Goal: Navigation & Orientation: Find specific page/section

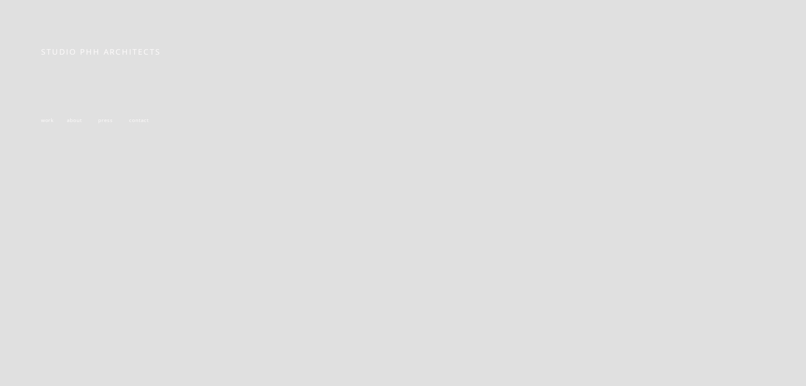
scroll to position [179, 0]
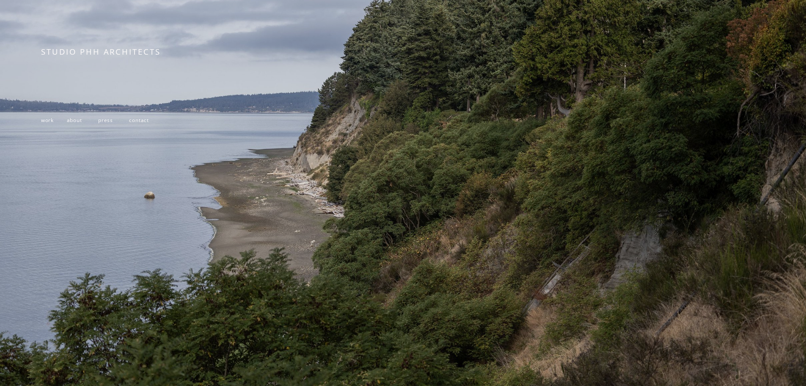
click at [48, 117] on span "work" at bounding box center [47, 119] width 13 height 7
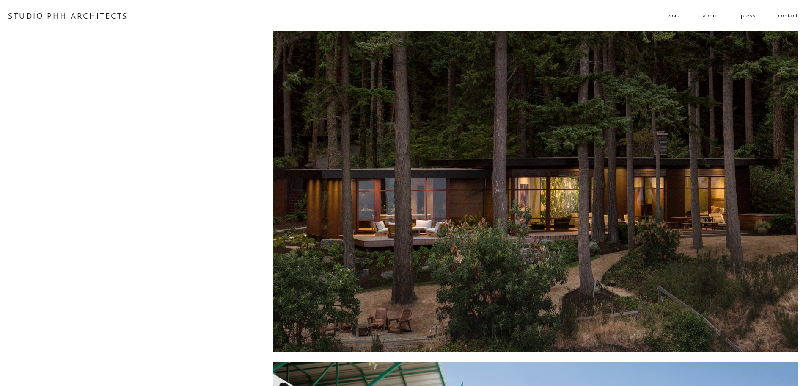
click at [712, 18] on link "about" at bounding box center [710, 16] width 15 height 14
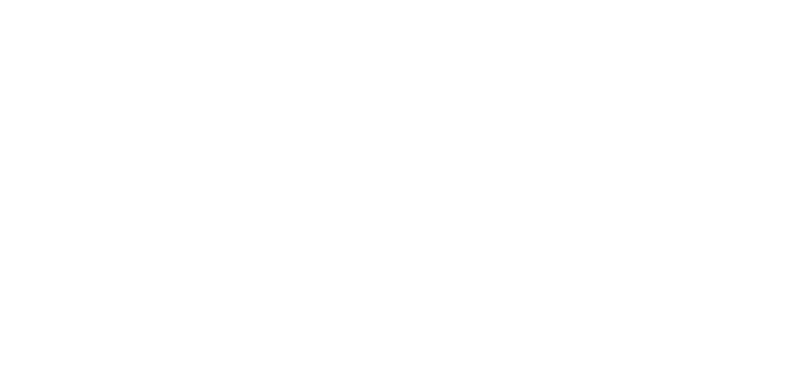
scroll to position [2455, 0]
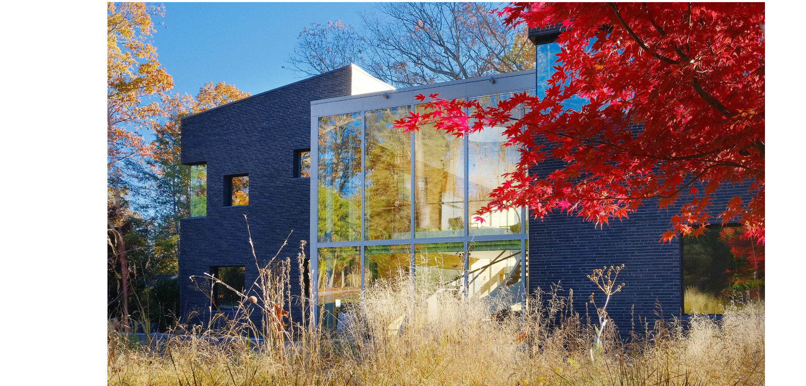
drag, startPoint x: 49, startPoint y: 200, endPoint x: 62, endPoint y: 200, distance: 13.1
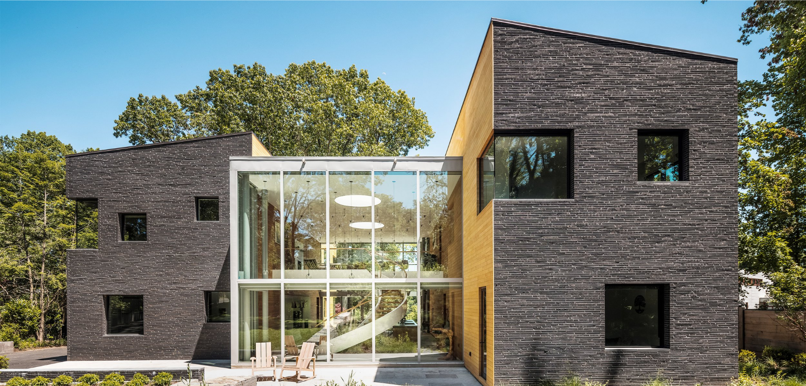
scroll to position [56, 0]
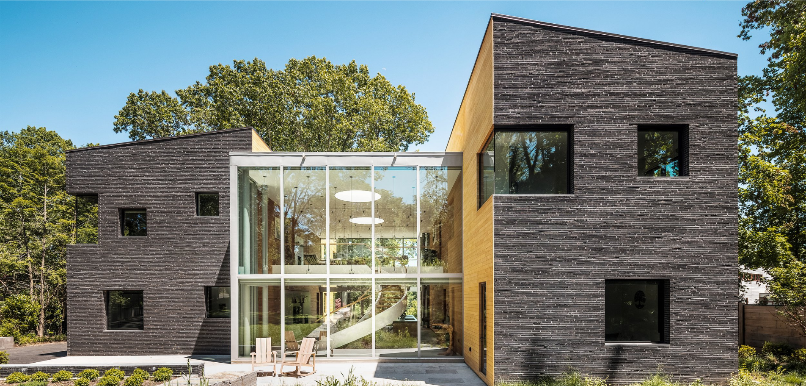
click at [38, 195] on div at bounding box center [403, 231] width 806 height 513
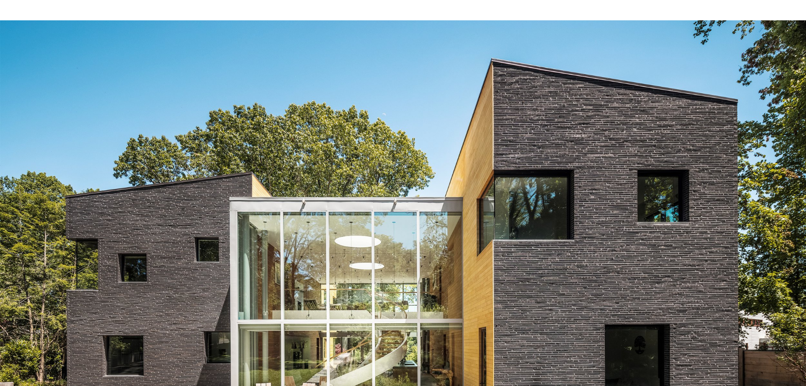
scroll to position [0, 0]
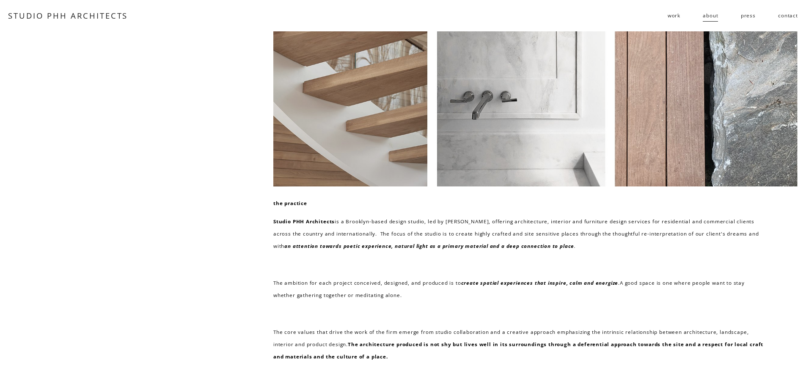
click at [796, 17] on link "contact" at bounding box center [789, 16] width 20 height 14
